Goal: Task Accomplishment & Management: Manage account settings

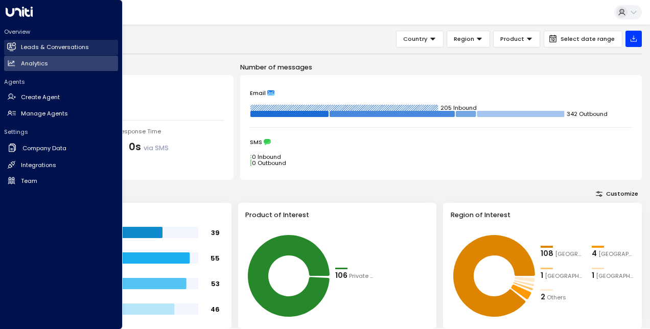
click at [18, 44] on link "Leads & Conversations Leads & Conversations" at bounding box center [61, 47] width 114 height 15
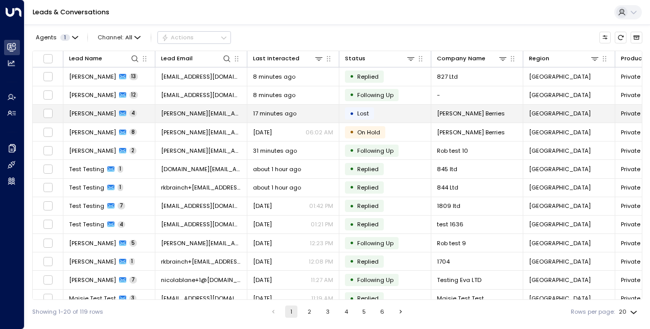
click at [99, 111] on span "[PERSON_NAME]" at bounding box center [92, 113] width 47 height 8
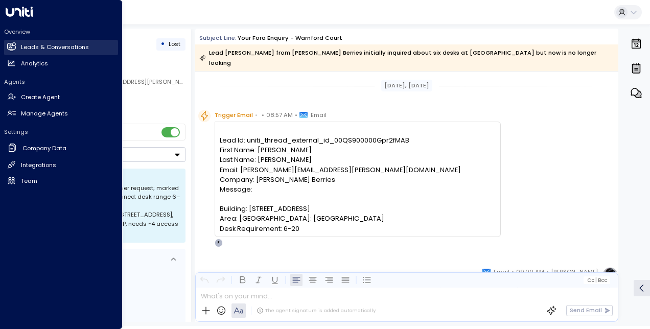
click at [49, 48] on h2 "Leads & Conversations" at bounding box center [55, 47] width 68 height 9
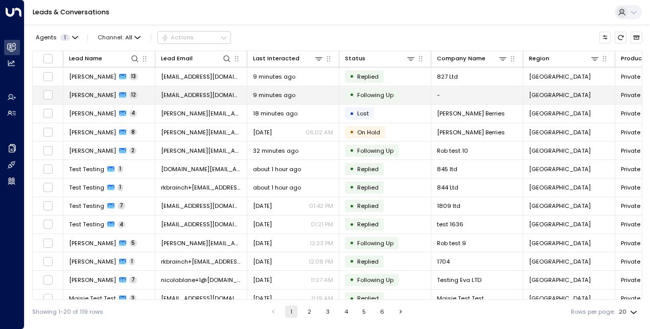
click at [100, 88] on td "Nathan Haisley 12" at bounding box center [109, 95] width 92 height 18
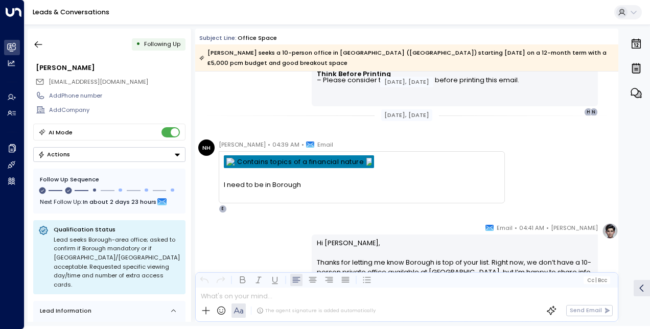
scroll to position [2407, 0]
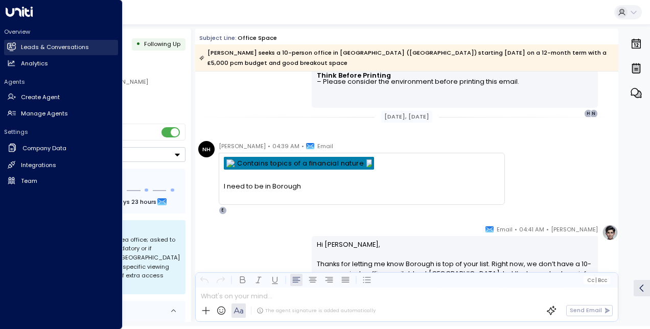
click at [20, 40] on link "Leads & Conversations Leads & Conversations" at bounding box center [61, 47] width 114 height 15
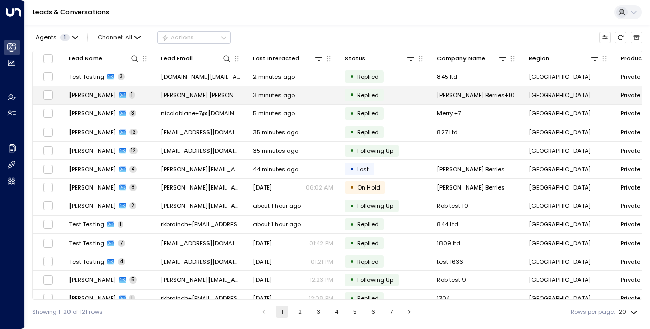
click at [101, 96] on span "[PERSON_NAME]" at bounding box center [92, 95] width 47 height 8
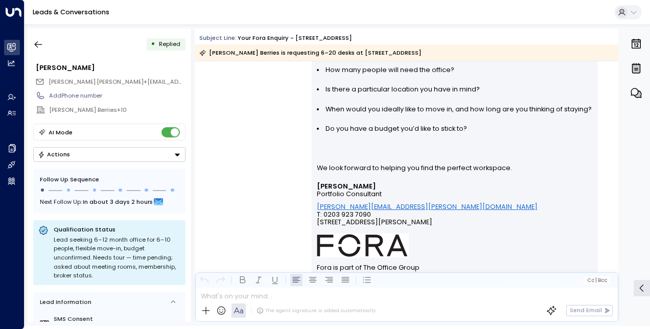
scroll to position [335, 0]
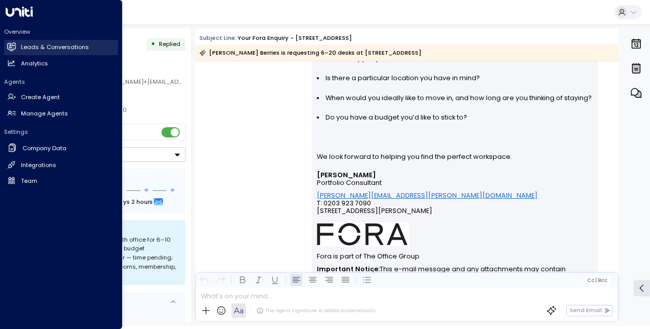
click at [18, 47] on link "Leads & Conversations Leads & Conversations" at bounding box center [61, 47] width 114 height 15
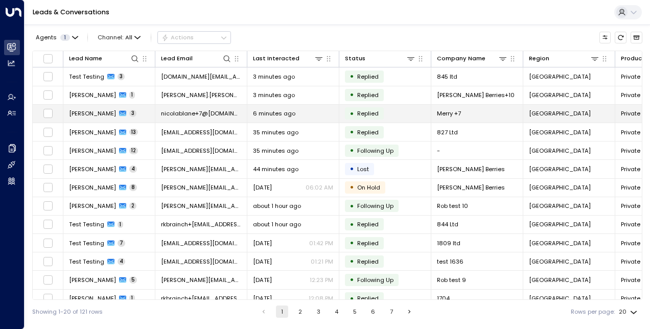
click at [86, 114] on span "[PERSON_NAME]" at bounding box center [92, 113] width 47 height 8
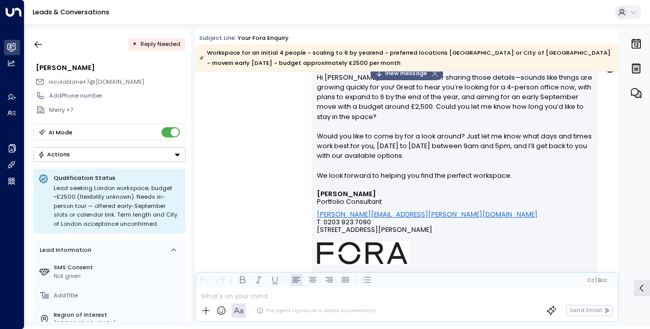
scroll to position [725, 0]
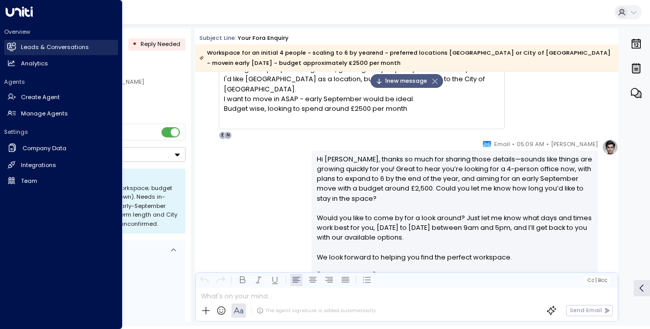
drag, startPoint x: 11, startPoint y: 43, endPoint x: 29, endPoint y: 44, distance: 17.9
click at [11, 43] on icon at bounding box center [11, 46] width 9 height 7
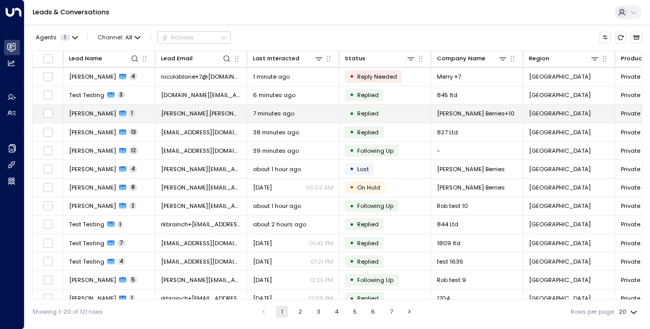
click at [106, 113] on span "[PERSON_NAME]" at bounding box center [92, 113] width 47 height 8
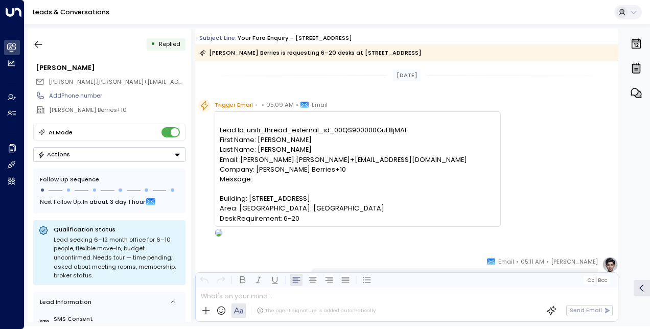
scroll to position [483, 0]
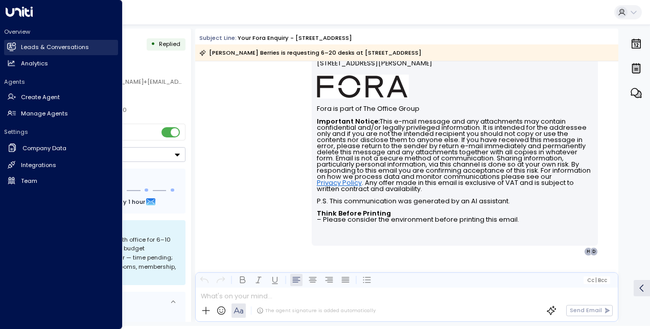
click at [13, 46] on icon at bounding box center [11, 46] width 9 height 9
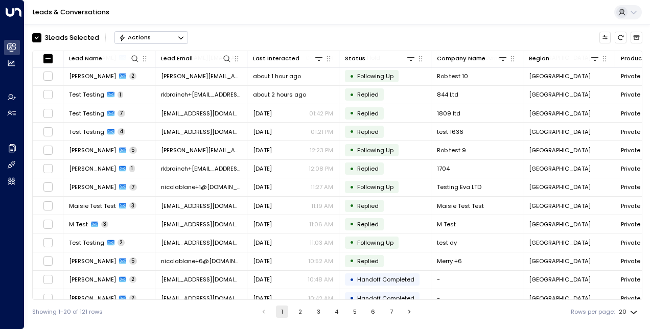
scroll to position [136, 0]
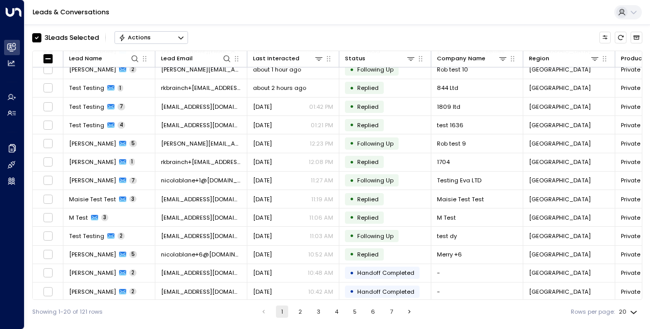
click at [141, 41] on button "Actions" at bounding box center [151, 37] width 74 height 12
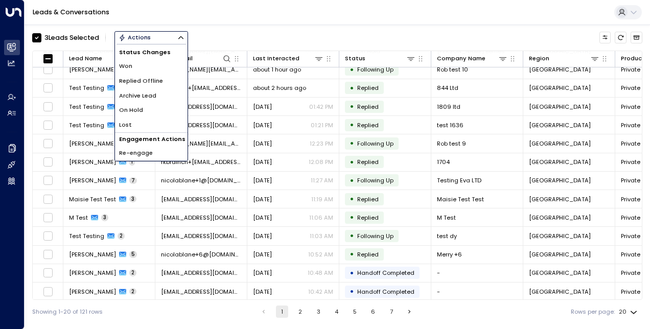
click at [155, 99] on span "Archive Lead" at bounding box center [137, 95] width 37 height 9
